Goal: Task Accomplishment & Management: Manage account settings

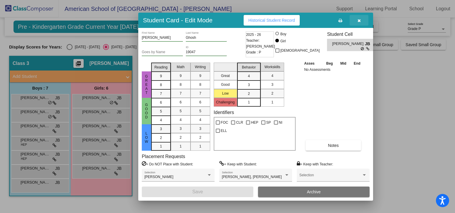
click at [359, 21] on icon "button" at bounding box center [359, 21] width 3 height 4
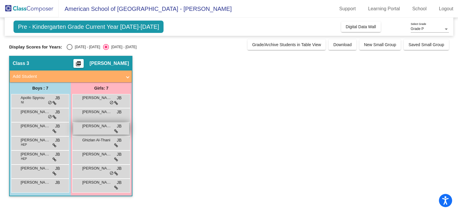
click at [90, 129] on div "[PERSON_NAME] [PERSON_NAME] lock do_not_disturb_alt" at bounding box center [101, 129] width 56 height 12
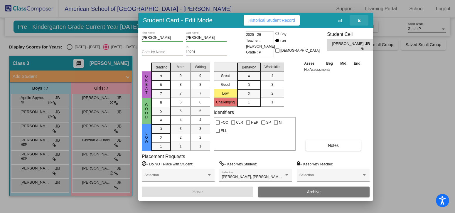
click at [360, 22] on icon "button" at bounding box center [359, 21] width 3 height 4
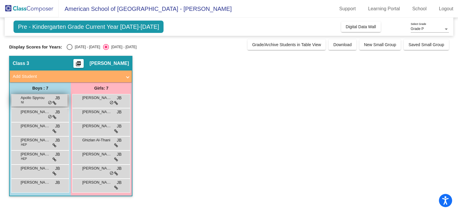
click at [45, 101] on div "Apollo Spyrou NI JB lock do_not_disturb_alt" at bounding box center [39, 100] width 56 height 12
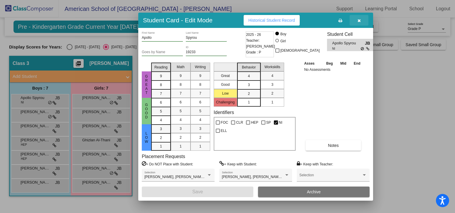
click at [361, 21] on icon "button" at bounding box center [359, 21] width 3 height 4
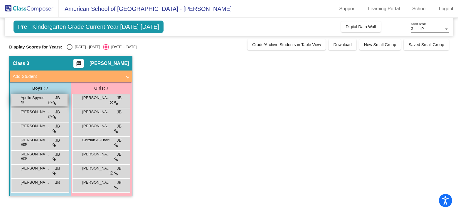
click at [39, 102] on div "Apollo Spyrou NI JB lock do_not_disturb_alt" at bounding box center [39, 100] width 56 height 12
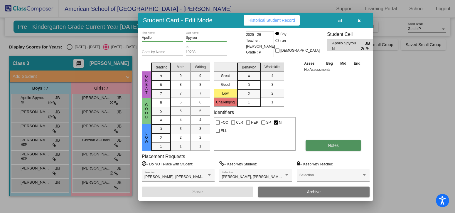
click at [328, 149] on button "Notes" at bounding box center [334, 145] width 56 height 11
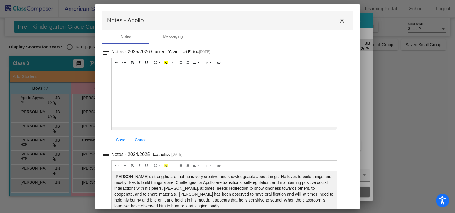
click at [340, 21] on mat-icon "close" at bounding box center [342, 20] width 7 height 7
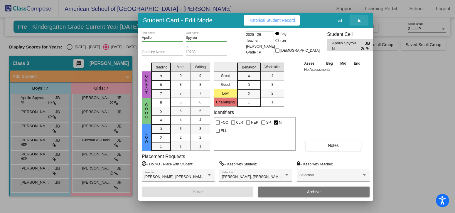
click at [359, 20] on icon "button" at bounding box center [359, 21] width 3 height 4
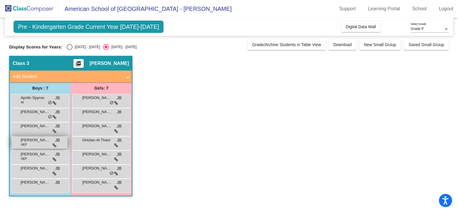
click at [29, 142] on span "[PERSON_NAME] Harbor" at bounding box center [35, 140] width 29 height 6
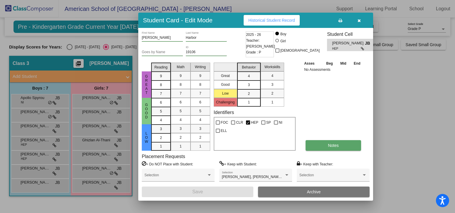
click at [329, 143] on span "Notes" at bounding box center [333, 145] width 11 height 5
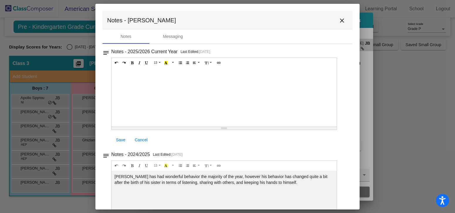
click at [340, 21] on mat-icon "close" at bounding box center [342, 20] width 7 height 7
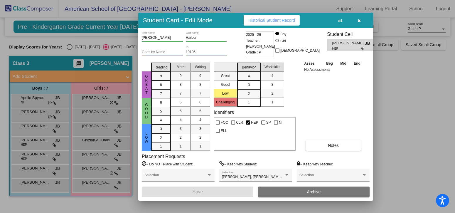
click at [361, 20] on icon "button" at bounding box center [359, 21] width 3 height 4
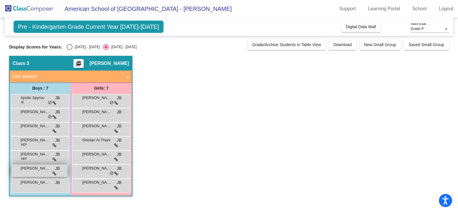
click at [27, 173] on div "[PERSON_NAME] JB lock do_not_disturb_alt" at bounding box center [39, 171] width 56 height 12
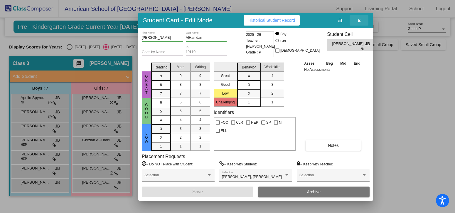
click at [357, 20] on button "button" at bounding box center [359, 20] width 19 height 11
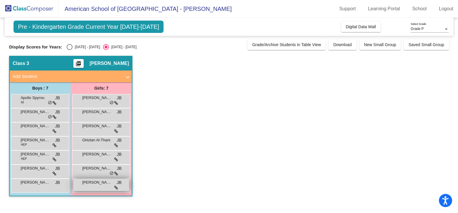
click at [88, 186] on div "Wasan [PERSON_NAME] lock do_not_disturb_alt" at bounding box center [101, 185] width 56 height 12
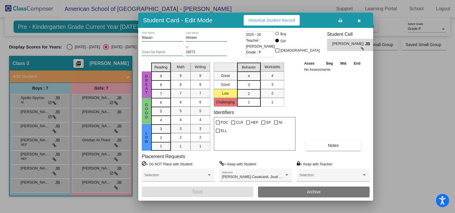
click at [358, 20] on icon "button" at bounding box center [359, 21] width 3 height 4
